Goal: Task Accomplishment & Management: Complete application form

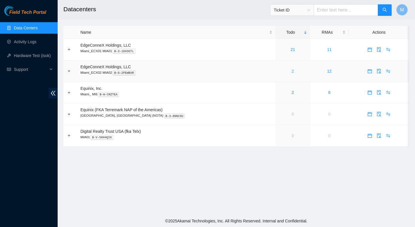
click at [292, 69] on link "2" at bounding box center [293, 71] width 2 height 5
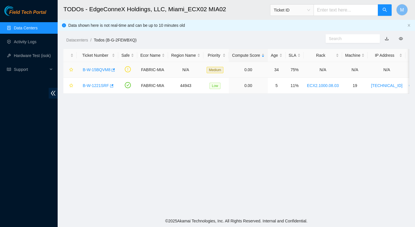
click at [102, 69] on link "B-W-15BQVM8" at bounding box center [97, 69] width 28 height 5
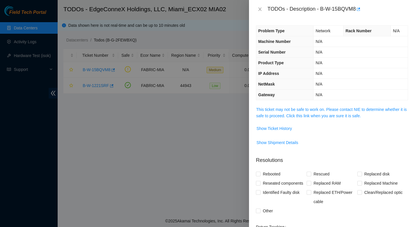
click at [290, 112] on span "This ticket may not be safe to work on. Please contact NIE to determine whether…" at bounding box center [332, 112] width 152 height 13
click at [290, 111] on link "This ticket may not be safe to work on. Please contact NIE to determine whether…" at bounding box center [331, 112] width 150 height 11
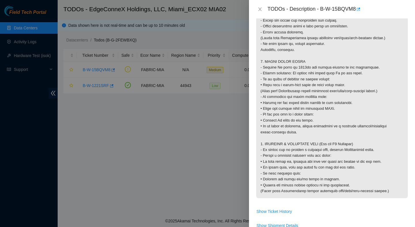
scroll to position [495, 0]
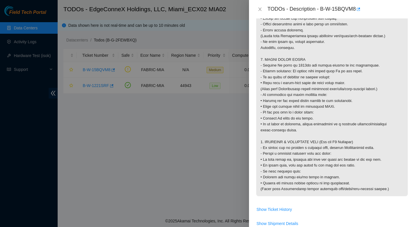
click at [259, 13] on div "TODOs - Description - B-W-15BQVM8" at bounding box center [332, 9] width 152 height 9
click at [260, 11] on icon "close" at bounding box center [260, 9] width 5 height 5
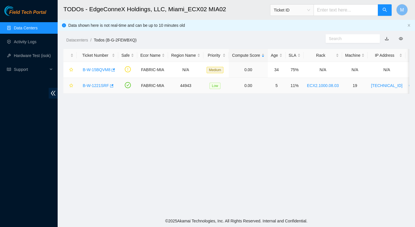
scroll to position [114, 0]
click at [103, 88] on link "B-W-1221SRF" at bounding box center [96, 85] width 26 height 5
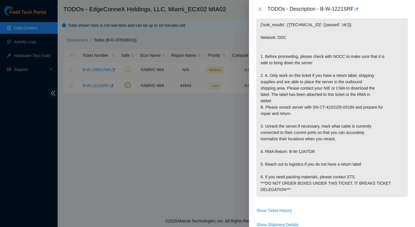
scroll to position [98, 0]
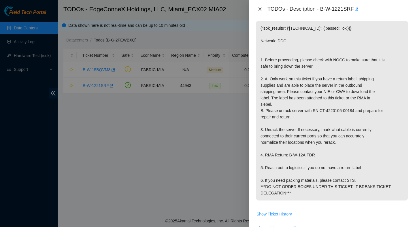
click at [261, 10] on icon "close" at bounding box center [260, 9] width 5 height 5
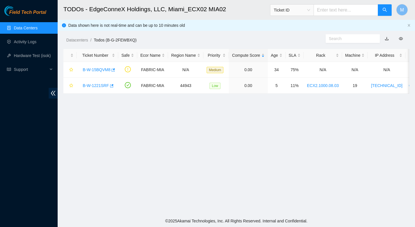
scroll to position [105, 0]
click at [174, 156] on main "TODOs - EdgeConneX Holdings, LLC, Miami_ECX02 MIA02 Ticket ID M Data shown here…" at bounding box center [236, 107] width 357 height 215
click at [238, 148] on main "TODOs - EdgeConneX Holdings, LLC, [GEOGRAPHIC_DATA] MIA02 Ticket ID M Data show…" at bounding box center [236, 107] width 357 height 215
click at [31, 43] on link "Activity Logs" at bounding box center [25, 41] width 23 height 5
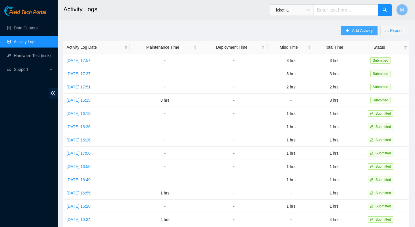
click at [357, 33] on span "Add Activity" at bounding box center [362, 30] width 21 height 6
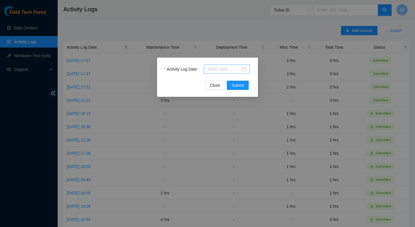
click at [211, 71] on input "Activity Log Date" at bounding box center [224, 69] width 34 height 6
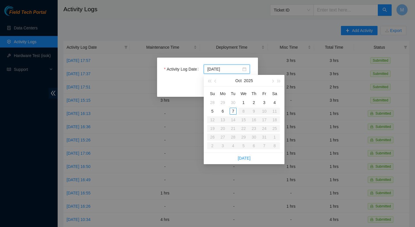
type input "2025-10-01"
type input "2025-10-07"
click at [233, 109] on div "7" at bounding box center [233, 111] width 7 height 7
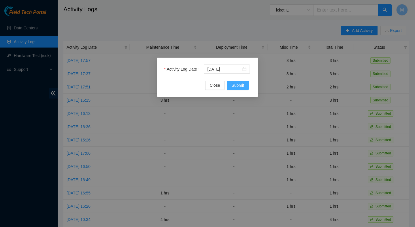
click at [240, 87] on span "Submit" at bounding box center [237, 85] width 13 height 6
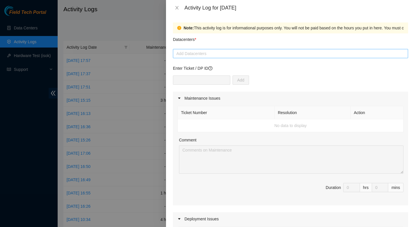
click at [206, 55] on div at bounding box center [290, 53] width 232 height 7
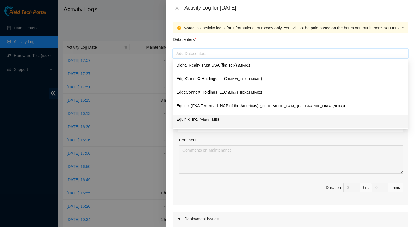
click at [208, 119] on span "( Miami_ MI6" at bounding box center [208, 119] width 18 height 3
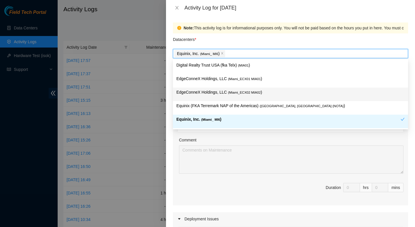
click at [239, 94] on span "( Miami_ECX02 MIA02" at bounding box center [244, 92] width 33 height 3
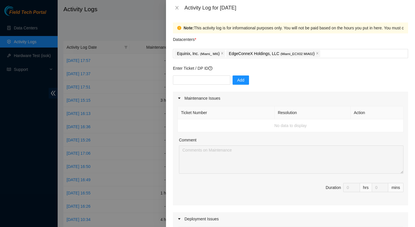
click at [246, 133] on div "Ticket Number Resolution Action No data to display Comment Duration 0 hrs 0 mins" at bounding box center [290, 155] width 235 height 101
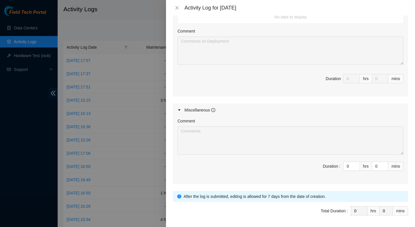
scroll to position [250, 0]
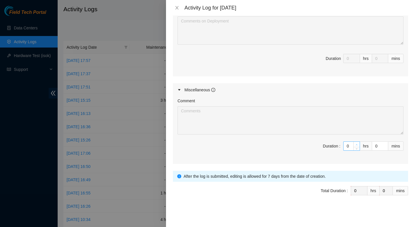
type input "1"
click at [357, 145] on icon "up" at bounding box center [357, 145] width 2 height 2
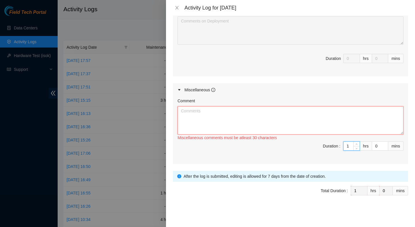
click at [320, 125] on textarea "Comment" at bounding box center [291, 120] width 226 height 28
type textarea "A"
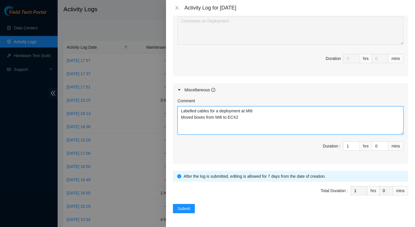
click at [194, 117] on textarea "Labelled cables for a deployment at MI6 Moved boxes from MI6 to ECX2" at bounding box center [291, 120] width 226 height 28
type textarea "Labelled cables for a deployment at MI6 Moved server boxes from MI6 to ECX2"
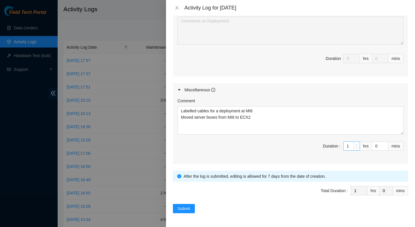
type input "2"
click at [358, 142] on span "Increase Value" at bounding box center [356, 144] width 6 height 5
type input "3"
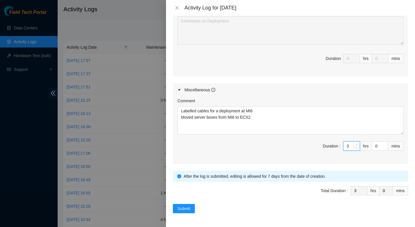
click at [358, 142] on span "Increase Value" at bounding box center [356, 144] width 6 height 5
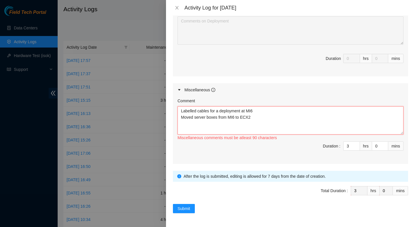
click at [297, 120] on textarea "Labelled cables for a deployment at MI6 Moved server boxes from MI6 to ECX2" at bounding box center [291, 120] width 226 height 28
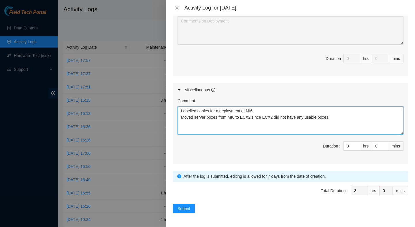
click at [257, 113] on textarea "Labelled cables for a deployment at MI6 Moved server boxes from MI6 to ECX2 sin…" at bounding box center [291, 120] width 226 height 28
type textarea "Labelled cables for a deployment at MI6. Moved server boxes from MI6 to ECX2 si…"
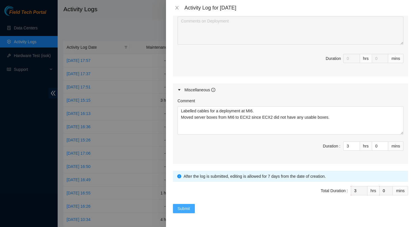
click at [184, 207] on span "Submit" at bounding box center [184, 208] width 13 height 6
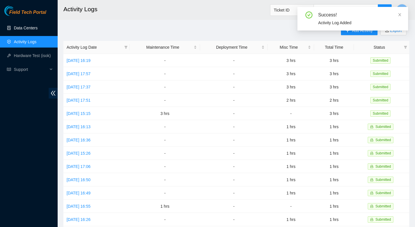
click at [37, 29] on link "Data Centers" at bounding box center [26, 28] width 24 height 5
